Goal: Task Accomplishment & Management: Use online tool/utility

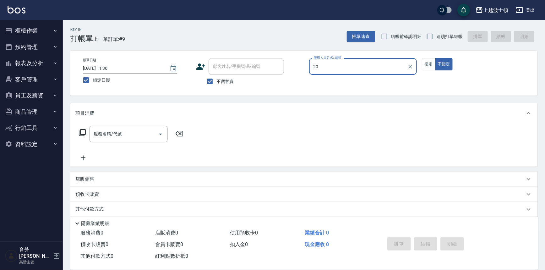
type input "2"
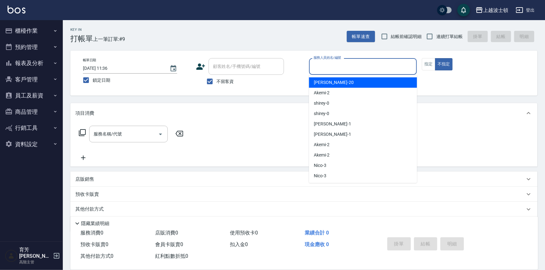
click at [346, 94] on div "Akemi -2" at bounding box center [363, 93] width 108 height 10
type input "Akemi-2"
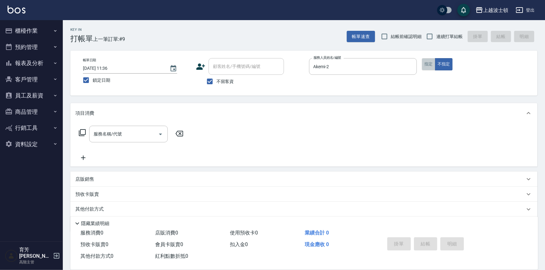
click at [432, 66] on button "指定" at bounding box center [429, 64] width 14 height 12
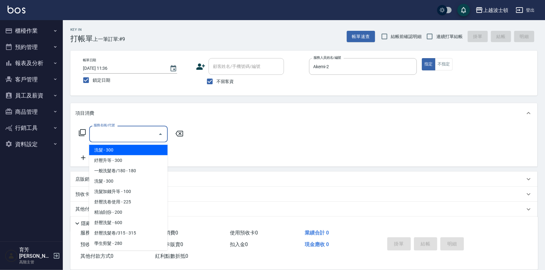
click at [125, 132] on input "服務名稱/代號" at bounding box center [123, 133] width 63 height 11
click at [133, 148] on span "洗髮 - 300" at bounding box center [128, 150] width 79 height 10
type input "洗髮(201)"
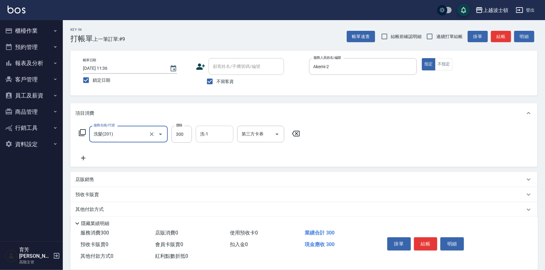
click at [215, 132] on input "洗-1" at bounding box center [215, 133] width 32 height 11
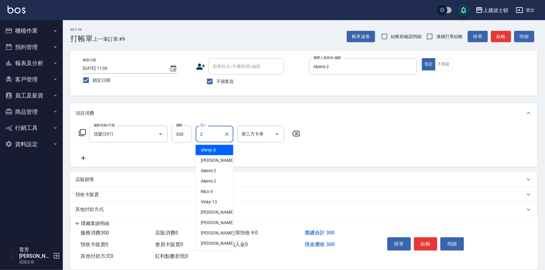
click at [213, 149] on span "shirey -0" at bounding box center [208, 150] width 15 height 7
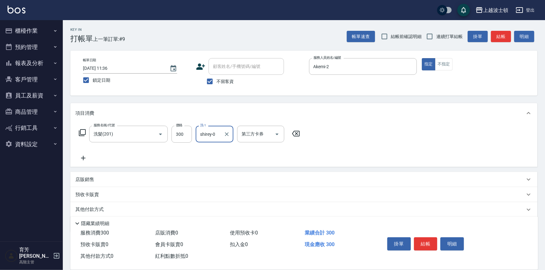
click at [212, 134] on input "shirey-0" at bounding box center [210, 133] width 23 height 11
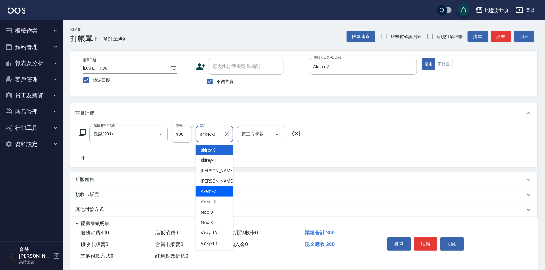
click at [214, 190] on span "Akemi -2" at bounding box center [209, 191] width 16 height 7
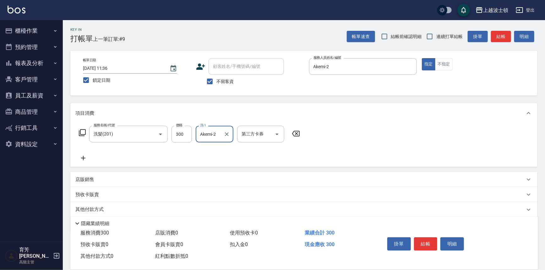
type input "Akemi-2"
click at [83, 157] on icon at bounding box center [83, 158] width 16 height 8
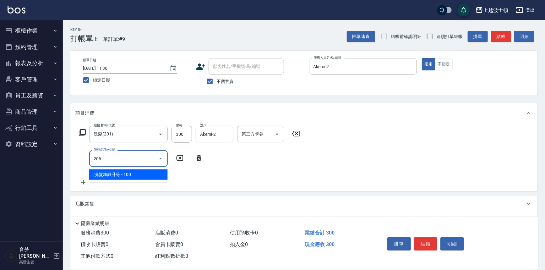
click at [140, 176] on span "洗髮加錢升等 - 100" at bounding box center [128, 174] width 79 height 10
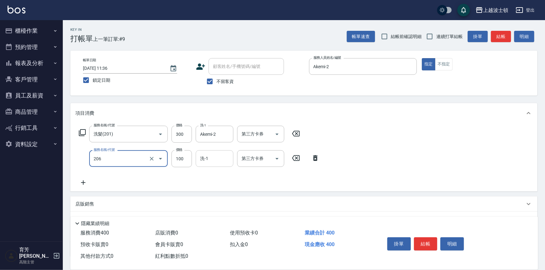
type input "洗髮加[PERSON_NAME]等(206)"
click at [216, 161] on input "洗-1" at bounding box center [215, 158] width 32 height 11
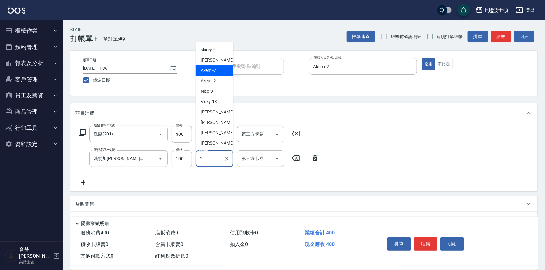
click at [207, 71] on span "Akemi -2" at bounding box center [209, 70] width 16 height 7
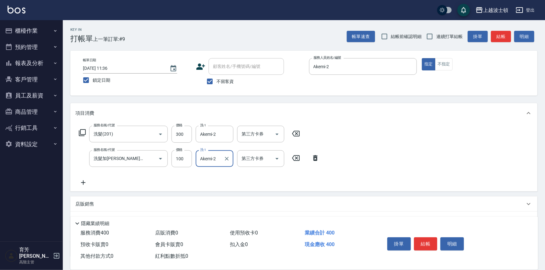
type input "Akemi-2"
click at [85, 181] on icon at bounding box center [83, 183] width 16 height 8
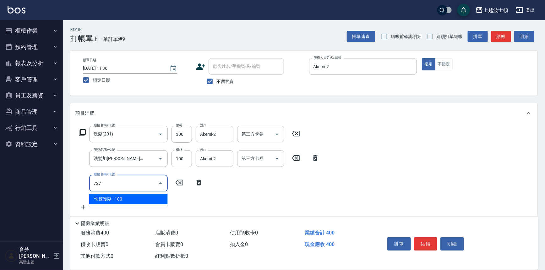
click at [128, 198] on span "快速護髮 - 100" at bounding box center [128, 199] width 79 height 10
type input "快速護髮(727)"
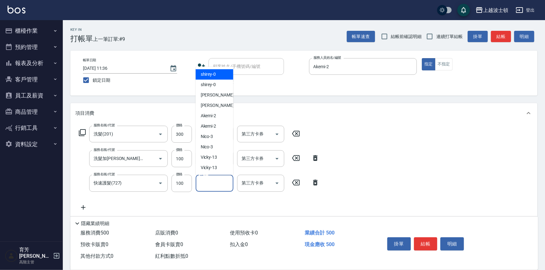
click at [215, 184] on input "護-1" at bounding box center [215, 182] width 32 height 11
click at [210, 101] on div "Akemi -2" at bounding box center [215, 106] width 38 height 10
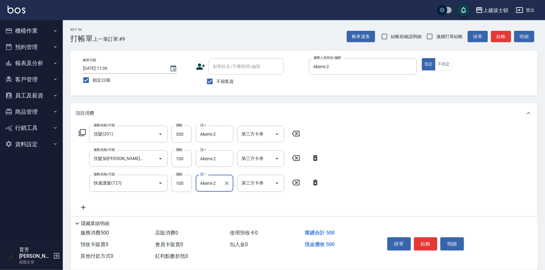
type input "Akemi-2"
click at [84, 206] on icon at bounding box center [83, 208] width 16 height 8
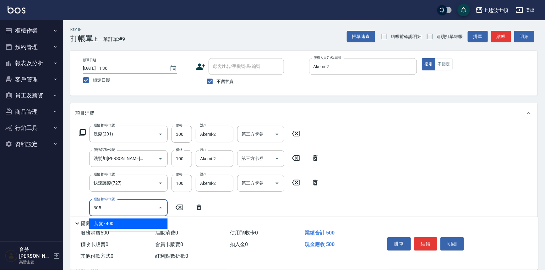
click at [114, 223] on span "剪髮 - 400" at bounding box center [128, 223] width 79 height 10
type input "剪髮(305)"
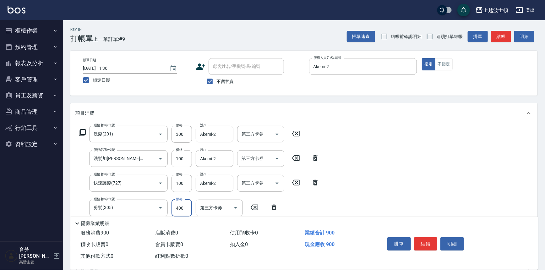
click at [185, 208] on input "400" at bounding box center [181, 207] width 20 height 17
type input "100"
click at [507, 174] on div "服務名稱/代號 洗髮(201) 服務名稱/代號 價格 300 價格 洗-1 Akemi-2 洗-1 第三方卡券 第三方卡券 服務名稱/代號 洗髮加錢升等(20…" at bounding box center [303, 181] width 467 height 117
click at [422, 245] on button "結帳" at bounding box center [426, 243] width 24 height 13
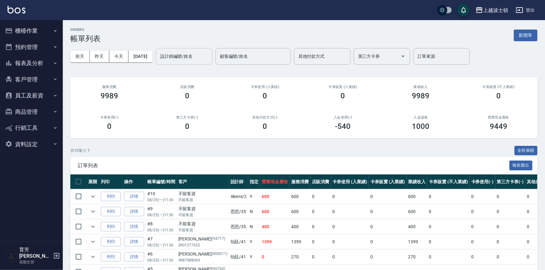
click at [207, 57] on input "設計師編號/姓名" at bounding box center [184, 56] width 51 height 11
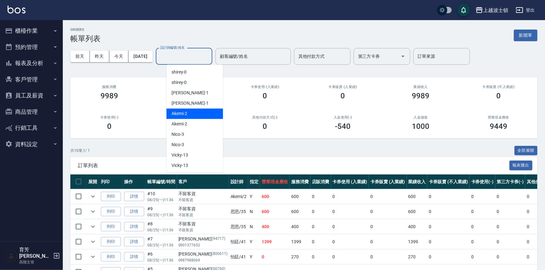
click at [202, 111] on div "Akemi -2" at bounding box center [194, 113] width 57 height 10
type input "Akemi-2"
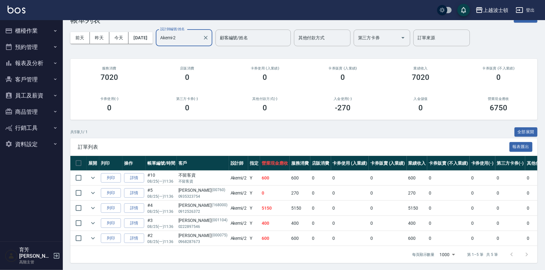
scroll to position [23, 0]
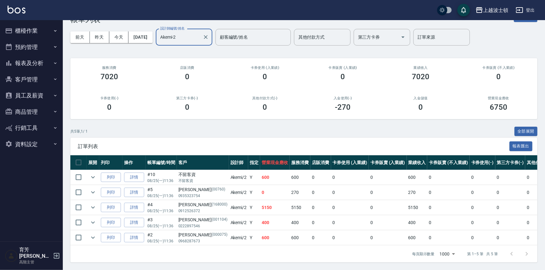
click at [24, 35] on button "櫃檯作業" at bounding box center [32, 31] width 58 height 16
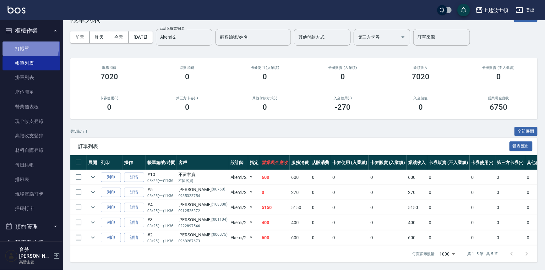
click at [28, 46] on link "打帳單" at bounding box center [32, 48] width 58 height 14
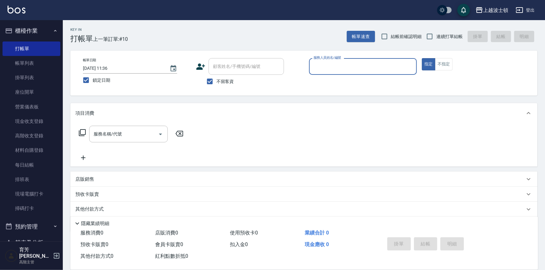
click at [226, 79] on span "不留客資" at bounding box center [225, 81] width 18 height 7
click at [216, 79] on input "不留客資" at bounding box center [209, 81] width 13 height 13
checkbox input "false"
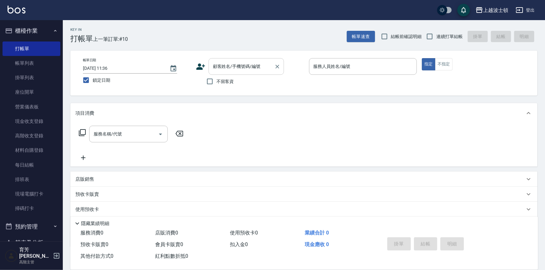
click at [235, 60] on div "顧客姓名/手機號碼/編號" at bounding box center [246, 66] width 75 height 17
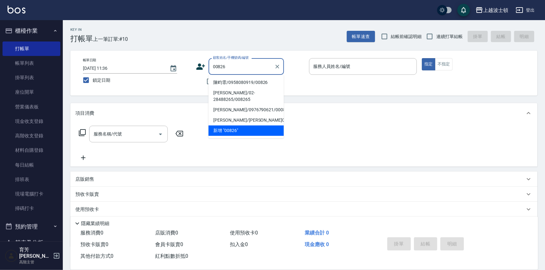
click at [251, 79] on li "陳畇霏/0958080919/00826" at bounding box center [246, 82] width 75 height 10
type input "陳畇霏/0958080919/00826"
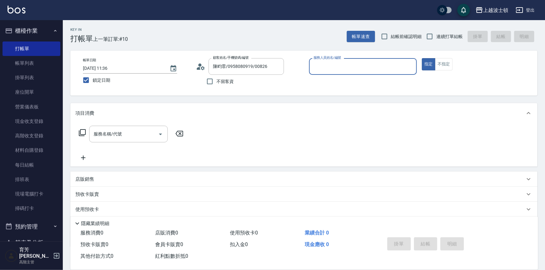
click at [337, 67] on input "服務人員姓名/編號" at bounding box center [363, 66] width 102 height 11
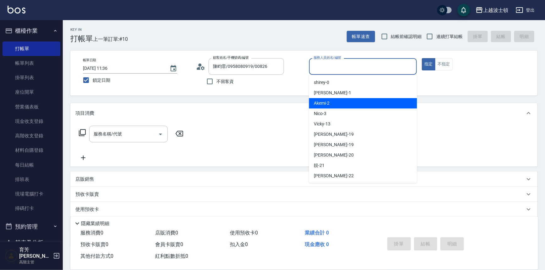
click at [347, 102] on div "Akemi -2" at bounding box center [363, 103] width 108 height 10
type input "Akemi-2"
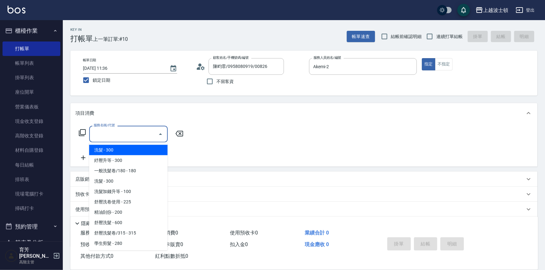
click at [97, 132] on input "服務名稱/代號" at bounding box center [123, 133] width 63 height 11
click at [120, 153] on span "洗髮 - 300" at bounding box center [128, 150] width 79 height 10
type input "洗髮(201)"
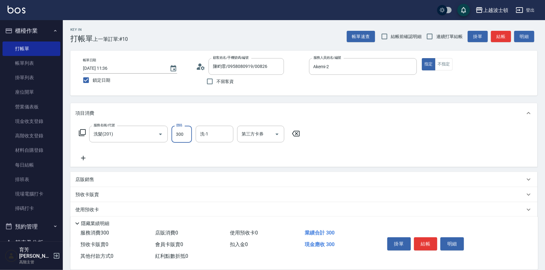
click at [186, 136] on input "300" at bounding box center [181, 134] width 20 height 17
type input "270"
click at [213, 134] on input "洗-1" at bounding box center [215, 133] width 32 height 11
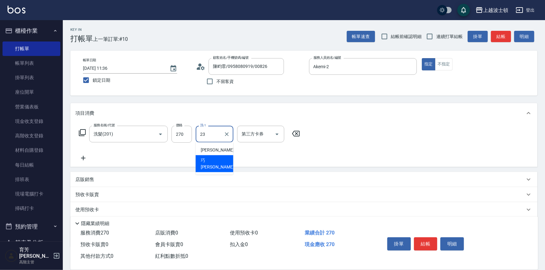
click at [220, 160] on div "巧莉 -23" at bounding box center [215, 163] width 38 height 17
type input "[PERSON_NAME]-23"
click at [398, 133] on div "服務名稱/代號 洗髮(201) 服務名稱/代號 價格 270 價格 洗-1 巧莉-23 洗-1 第三方卡券 第三方卡券" at bounding box center [303, 145] width 467 height 44
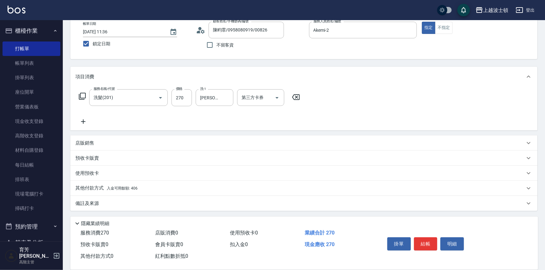
click at [100, 190] on p "其他付款方式 入金可用餘額: 406" at bounding box center [106, 188] width 62 height 7
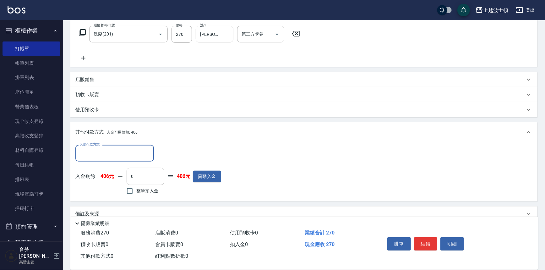
scroll to position [110, 0]
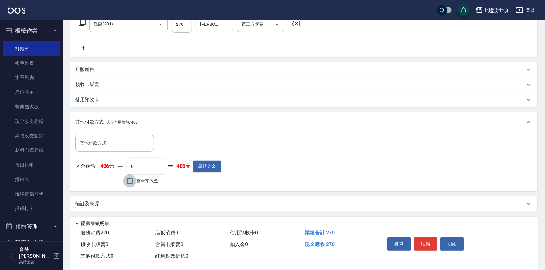
click at [131, 182] on input "整筆扣入金" at bounding box center [129, 180] width 13 height 13
checkbox input "true"
type input "270"
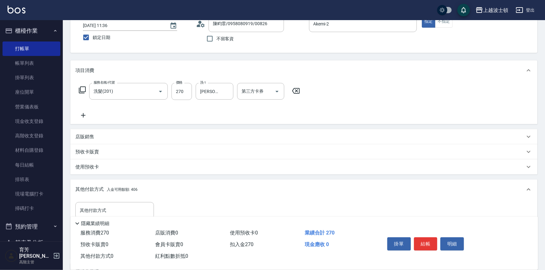
scroll to position [0, 0]
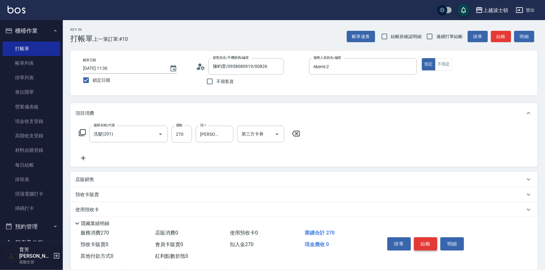
click at [426, 240] on button "結帳" at bounding box center [426, 243] width 24 height 13
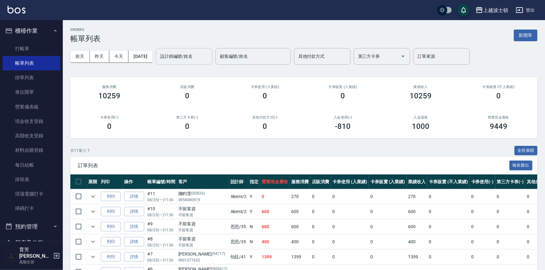
click at [201, 55] on input "設計師編號/姓名" at bounding box center [184, 56] width 51 height 11
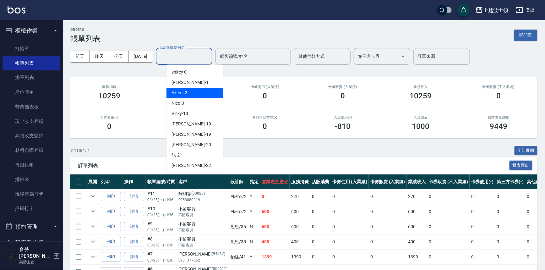
click at [202, 91] on div "Akemi -2" at bounding box center [194, 93] width 57 height 10
type input "Akemi-2"
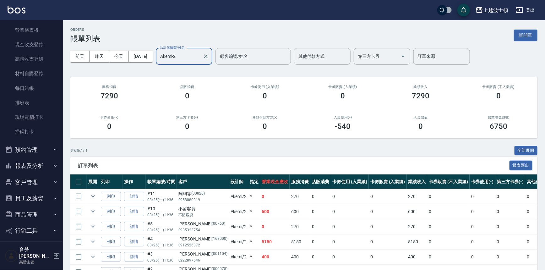
scroll to position [92, 0]
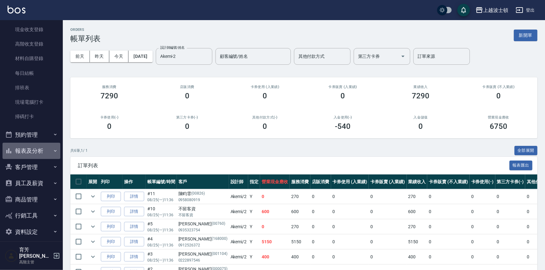
click at [38, 151] on button "報表及分析" at bounding box center [32, 151] width 58 height 16
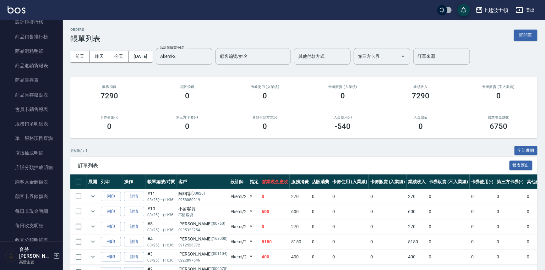
scroll to position [361, 0]
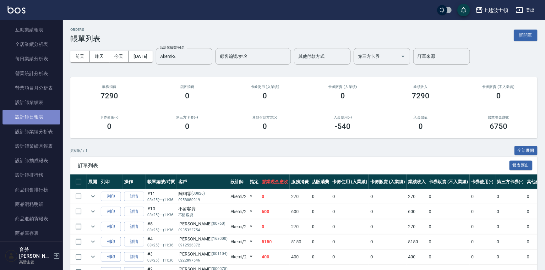
click at [32, 120] on link "設計師日報表" at bounding box center [32, 117] width 58 height 14
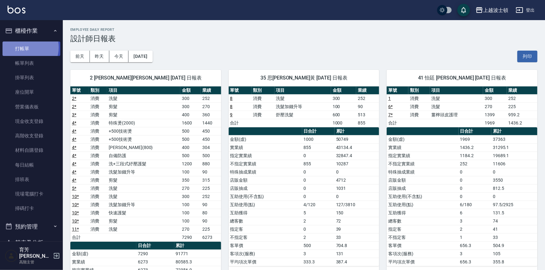
click at [25, 47] on link "打帳單" at bounding box center [32, 48] width 58 height 14
